Goal: Task Accomplishment & Management: Use online tool/utility

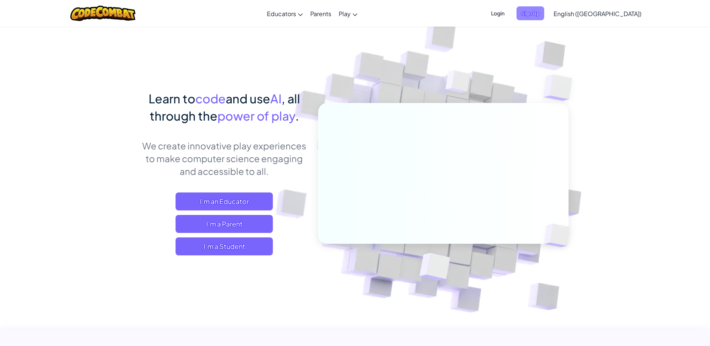
click at [544, 13] on span "Sign Up" at bounding box center [531, 13] width 28 height 14
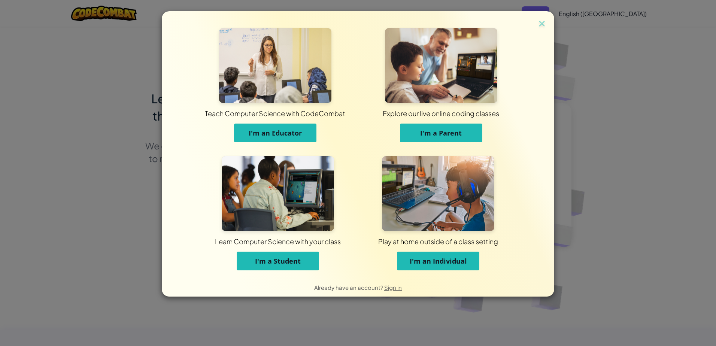
click at [284, 264] on span "I'm a Student" at bounding box center [278, 260] width 46 height 9
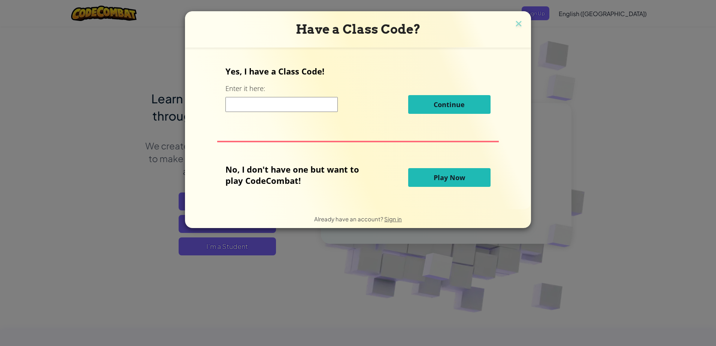
click at [249, 101] on input at bounding box center [281, 104] width 112 height 15
click at [438, 178] on span "Play Now" at bounding box center [449, 177] width 31 height 9
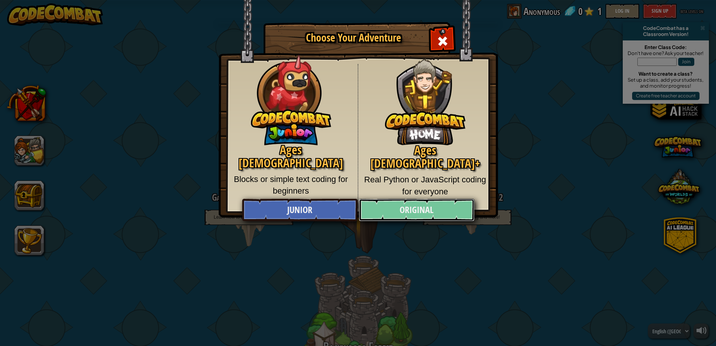
click at [426, 204] on link "Original" at bounding box center [416, 210] width 115 height 22
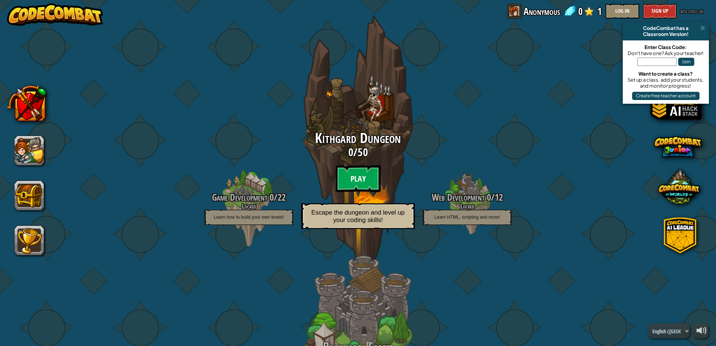
click at [350, 182] on btn "Play" at bounding box center [358, 178] width 45 height 27
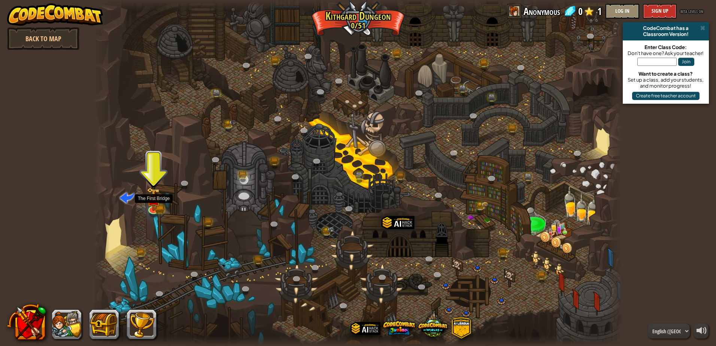
click at [163, 200] on div at bounding box center [357, 173] width 529 height 346
click at [156, 198] on img at bounding box center [153, 193] width 8 height 8
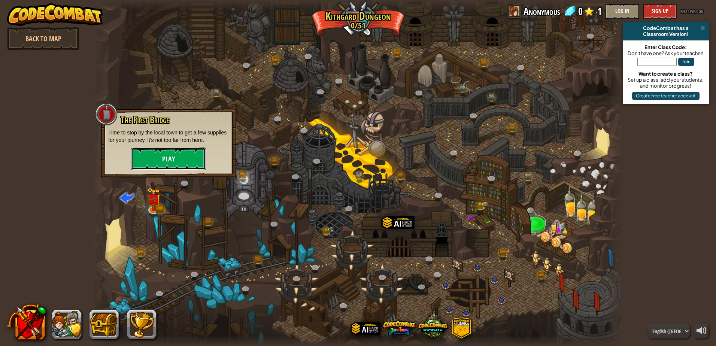
click at [167, 167] on button "Play" at bounding box center [168, 159] width 75 height 22
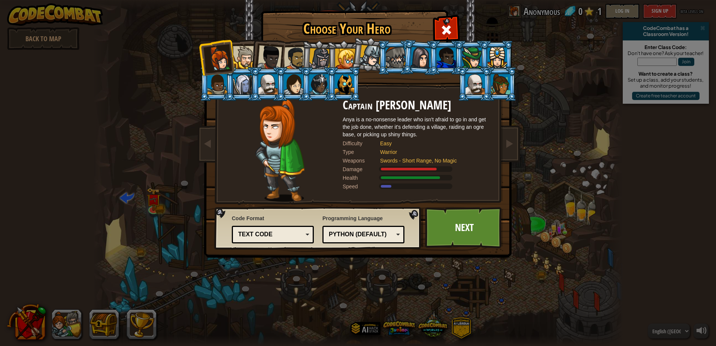
click at [261, 227] on div "Text code Blocks and code Blocks Blocks (Icons) Text code" at bounding box center [273, 235] width 82 height 18
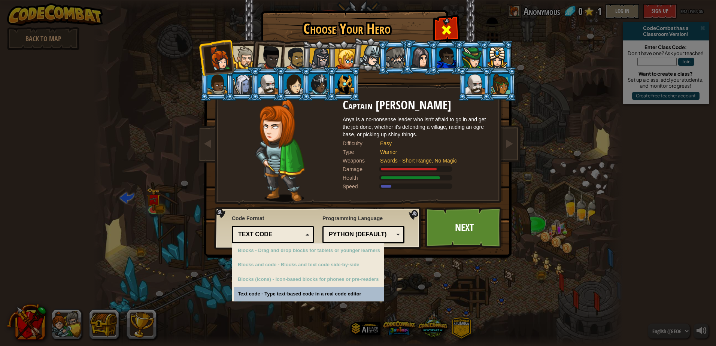
click at [447, 29] on span at bounding box center [446, 30] width 12 height 12
